Goal: Obtain resource: Obtain resource

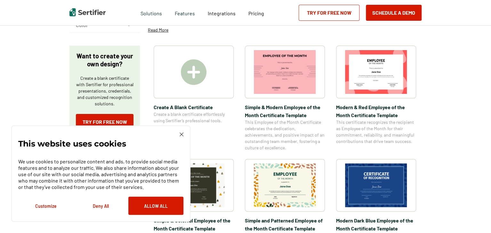
click at [96, 205] on button "Deny All" at bounding box center [100, 206] width 55 height 18
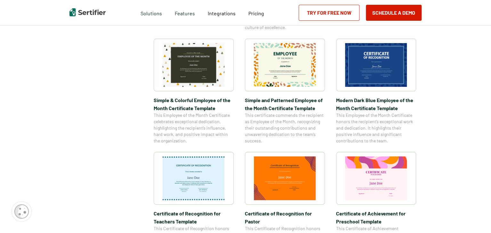
scroll to position [224, 0]
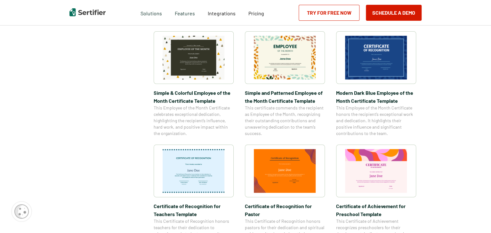
click at [183, 160] on img at bounding box center [193, 171] width 62 height 44
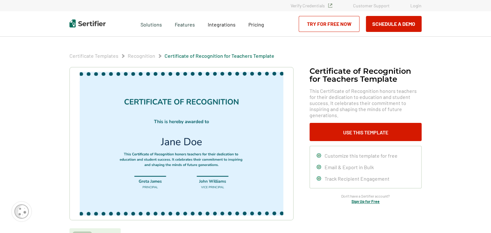
click at [176, 133] on img at bounding box center [181, 144] width 203 height 144
click at [176, 141] on img at bounding box center [181, 144] width 203 height 144
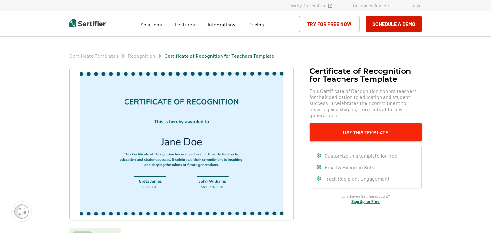
click at [358, 128] on button "Use This Template" at bounding box center [365, 132] width 112 height 18
click at [348, 123] on button "Use This Template" at bounding box center [365, 132] width 112 height 18
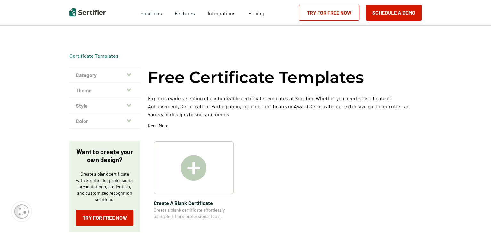
scroll to position [224, 0]
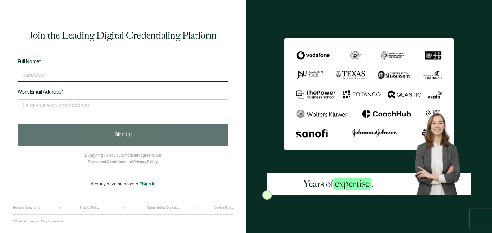
click at [90, 78] on input "text" at bounding box center [123, 75] width 211 height 13
type input "[PERSON_NAME]"
